Goal: Communication & Community: Answer question/provide support

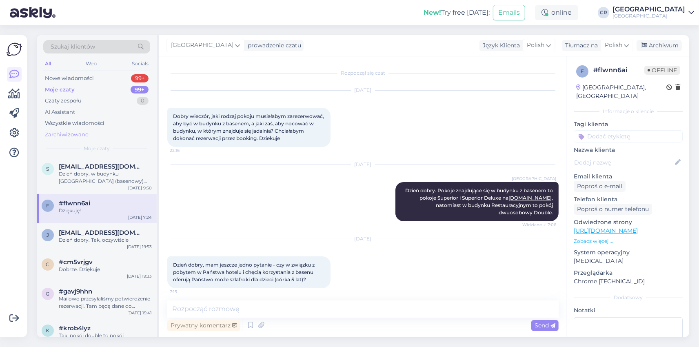
scroll to position [47, 0]
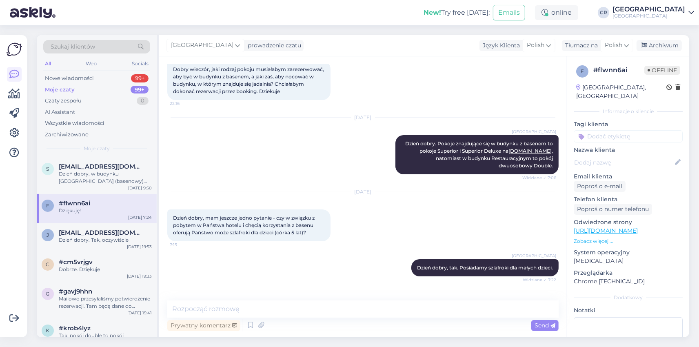
click at [96, 85] on div "Moje czaty 99+" at bounding box center [96, 89] width 107 height 11
click at [89, 175] on div "Dzień dobry, w budynku [GEOGRAPHIC_DATA] (basenowy) znajdują się pokoje Superio…" at bounding box center [105, 177] width 93 height 15
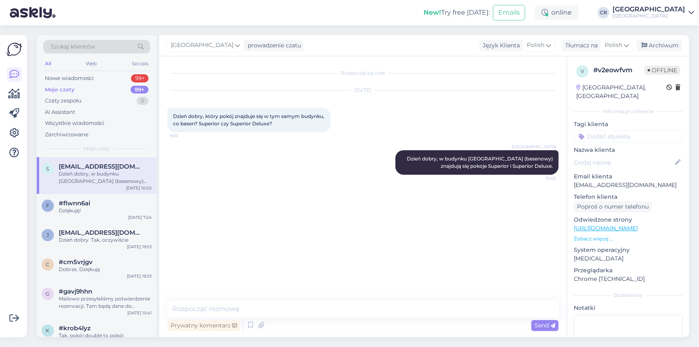
scroll to position [0, 0]
click at [82, 86] on div "Moje czaty 99+" at bounding box center [96, 89] width 107 height 11
click at [78, 92] on div "Moje czaty 99+" at bounding box center [96, 89] width 107 height 11
click at [78, 79] on div "Nowe wiadomości" at bounding box center [69, 78] width 49 height 8
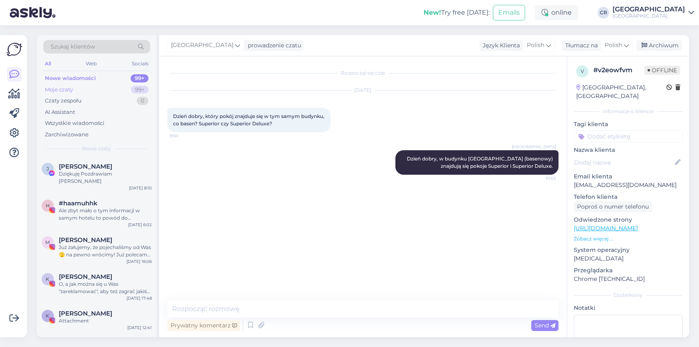
click at [67, 90] on div "Moje czaty" at bounding box center [59, 90] width 28 height 8
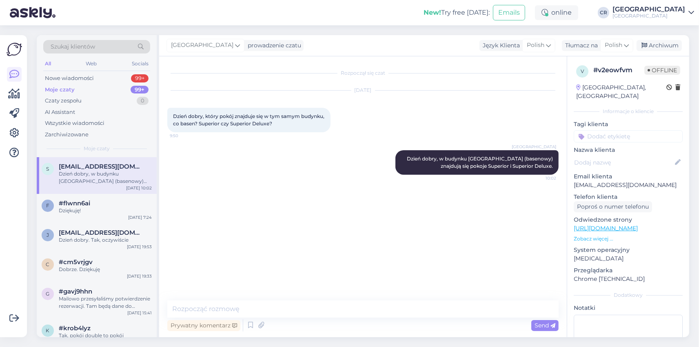
click at [68, 88] on div "Moje czaty" at bounding box center [60, 90] width 30 height 8
click at [92, 88] on div "Moje czaty 99+" at bounding box center [96, 89] width 107 height 11
click at [82, 81] on div "Nowe wiadomości" at bounding box center [69, 78] width 49 height 8
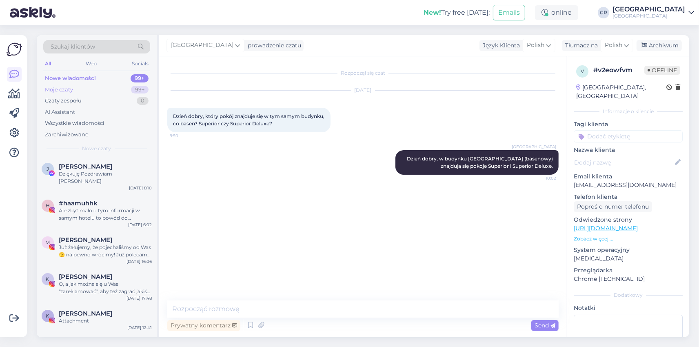
click at [80, 86] on div "Moje czaty 99+" at bounding box center [96, 89] width 107 height 11
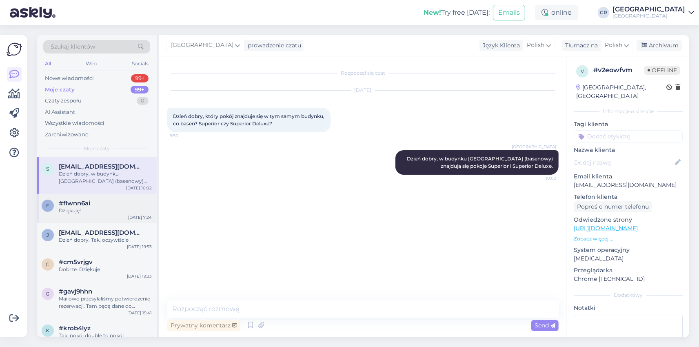
click at [84, 209] on div "Dziękuję!" at bounding box center [105, 210] width 93 height 7
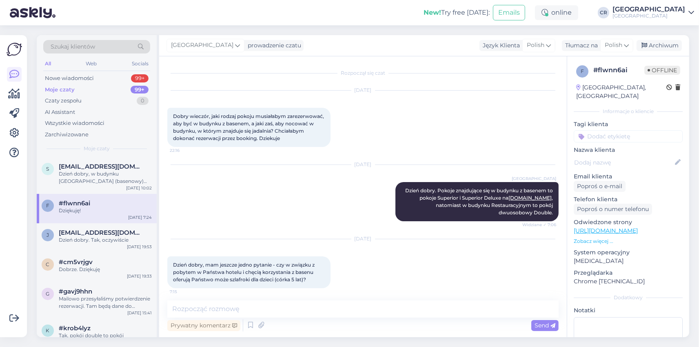
scroll to position [74, 0]
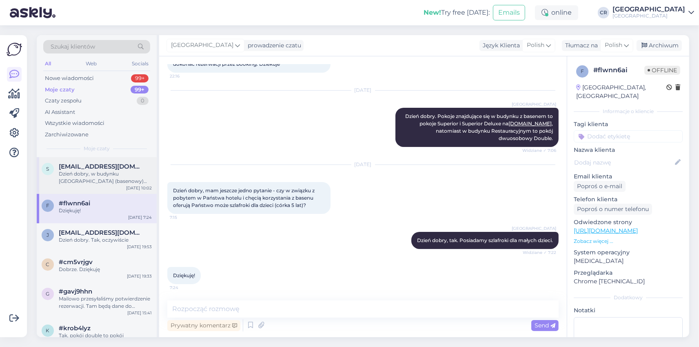
click at [95, 177] on div "Dzień dobry, w budynku [GEOGRAPHIC_DATA] (basenowy) znajdują się pokoje Superio…" at bounding box center [105, 177] width 93 height 15
